Goal: Information Seeking & Learning: Find contact information

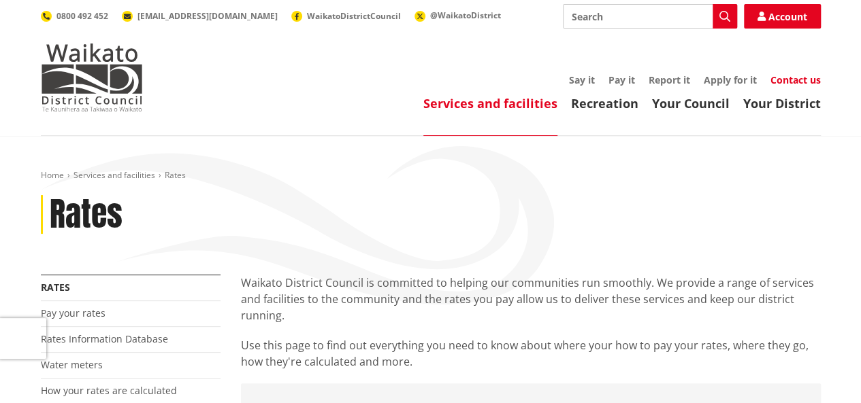
click at [785, 75] on link "Contact us" at bounding box center [795, 79] width 50 height 13
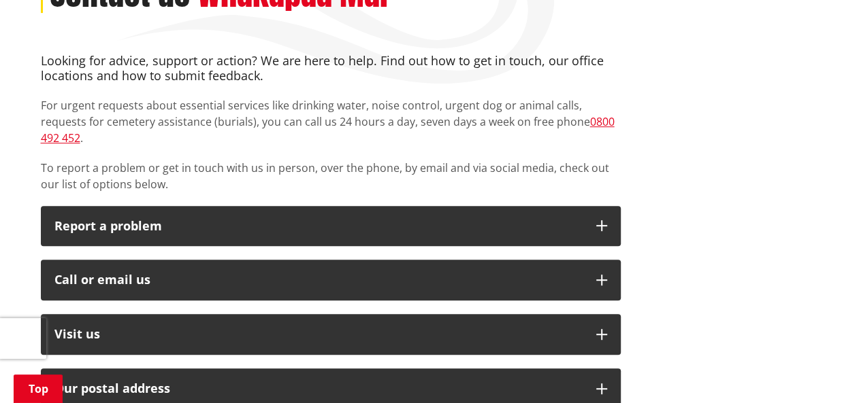
scroll to position [301, 0]
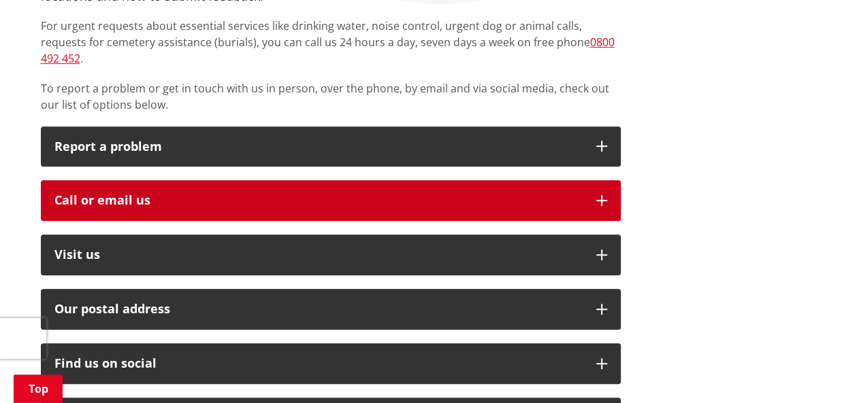
click at [593, 182] on button "Call or email us" at bounding box center [331, 200] width 580 height 41
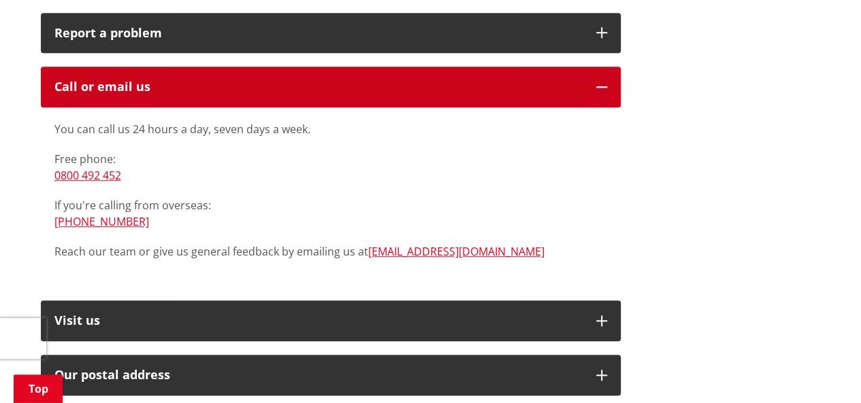
scroll to position [419, 0]
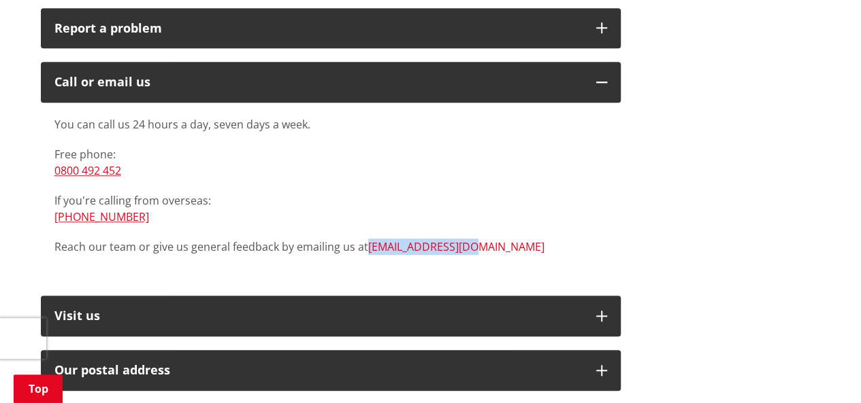
drag, startPoint x: 478, startPoint y: 231, endPoint x: 367, endPoint y: 227, distance: 110.3
click at [367, 239] on p "Reach our team or give us general feedback by emailing us at [EMAIL_ADDRESS][DO…" at bounding box center [330, 247] width 552 height 16
copy link "[EMAIL_ADDRESS][DOMAIN_NAME]"
